Goal: Check status: Check status

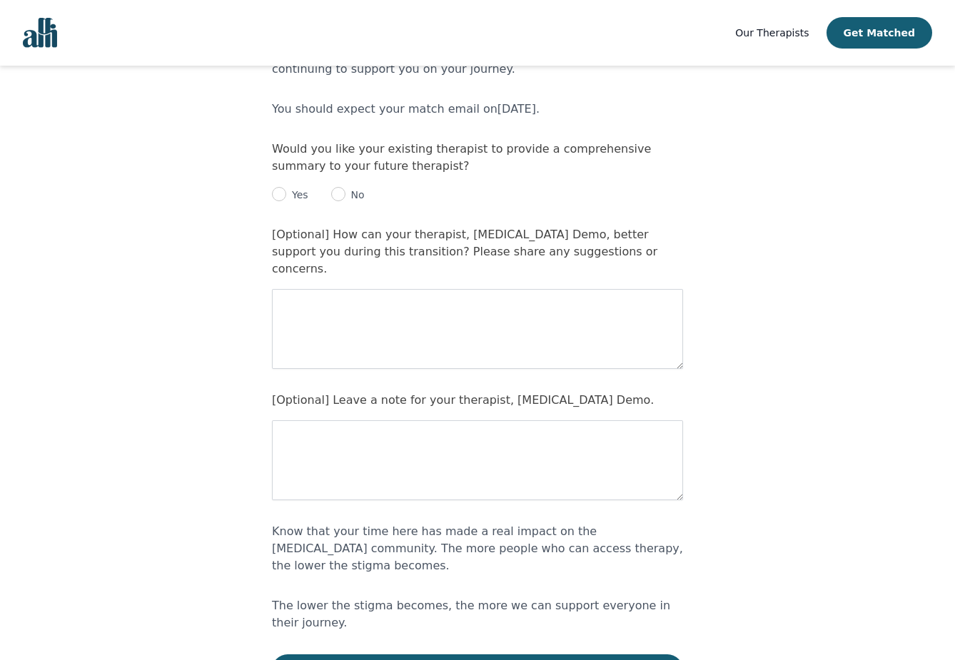
scroll to position [59, 0]
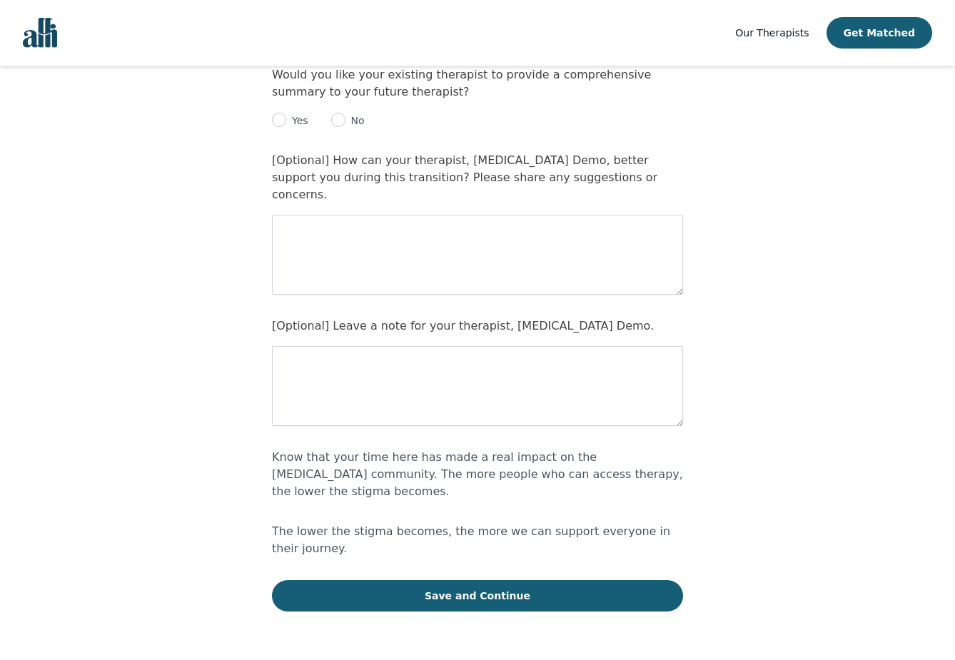
scroll to position [216, 0]
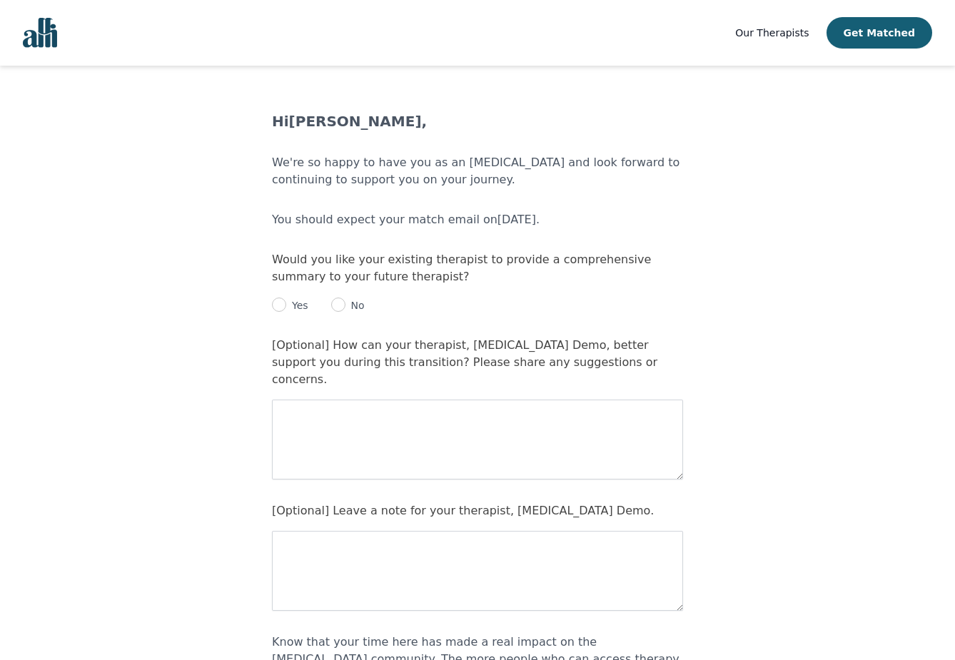
click at [305, 223] on p "You should expect your match email on [DATE] ." at bounding box center [477, 219] width 411 height 17
